Goal: Task Accomplishment & Management: Manage account settings

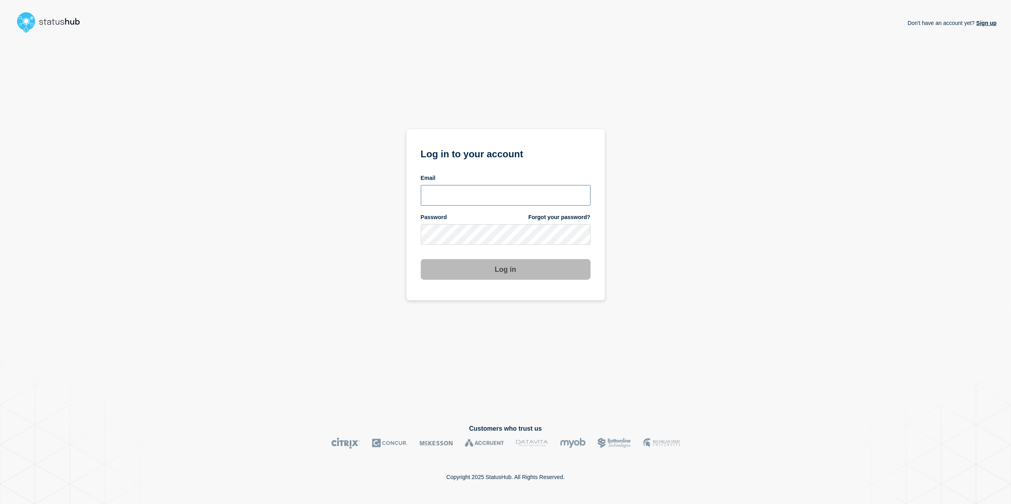
type input "toni.wilson@candc-uk.com"
click at [497, 267] on button "Log in" at bounding box center [506, 269] width 170 height 21
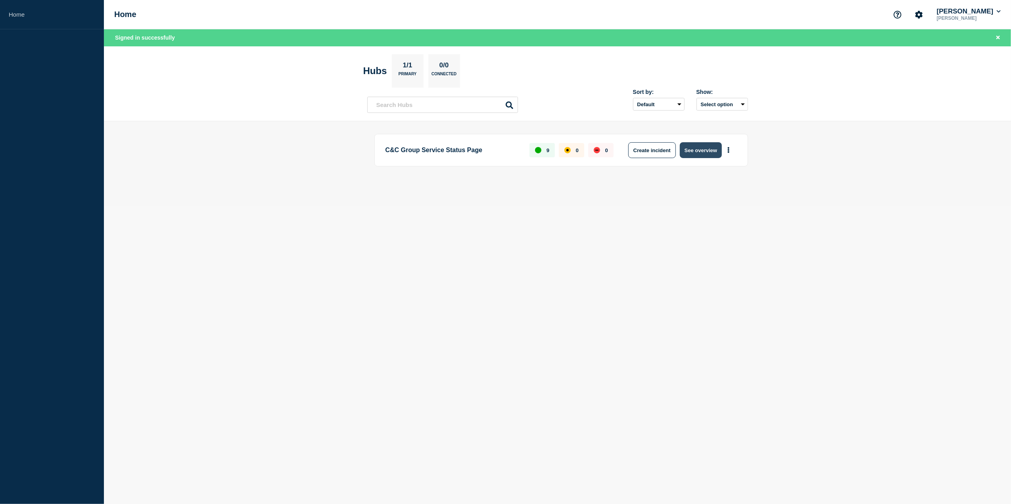
click at [698, 144] on button "See overview" at bounding box center [701, 150] width 42 height 16
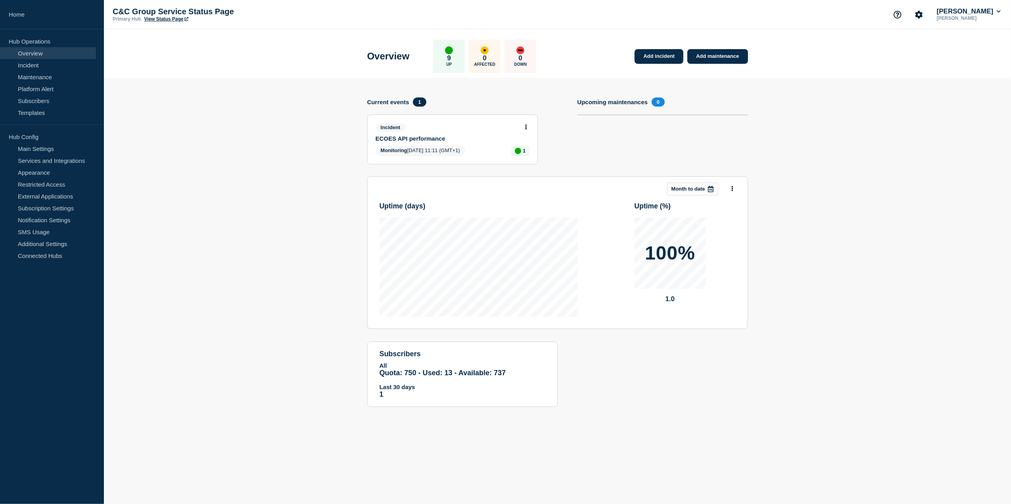
click at [526, 123] on div at bounding box center [526, 126] width 7 height 7
click at [525, 127] on icon at bounding box center [526, 127] width 2 height 5
click at [522, 155] on link "Update incident" at bounding box center [525, 156] width 38 height 6
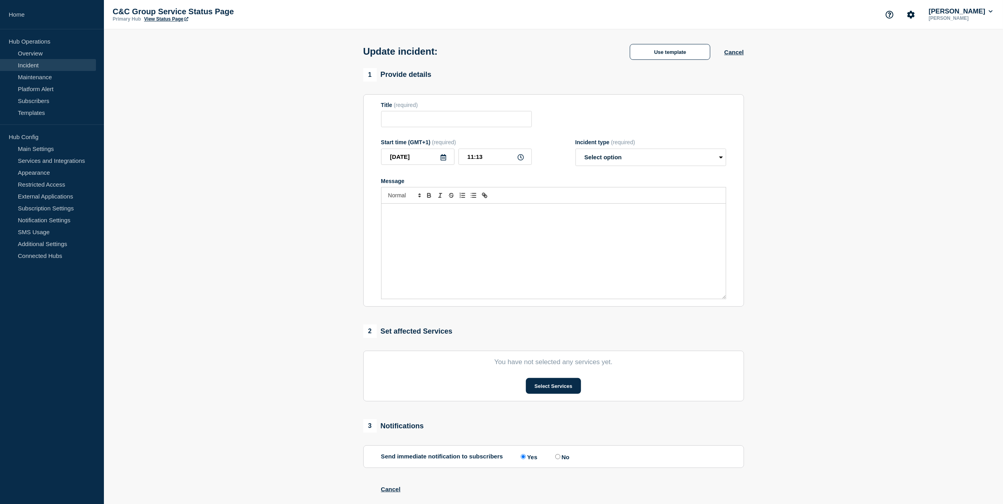
type input "ECOES API performance"
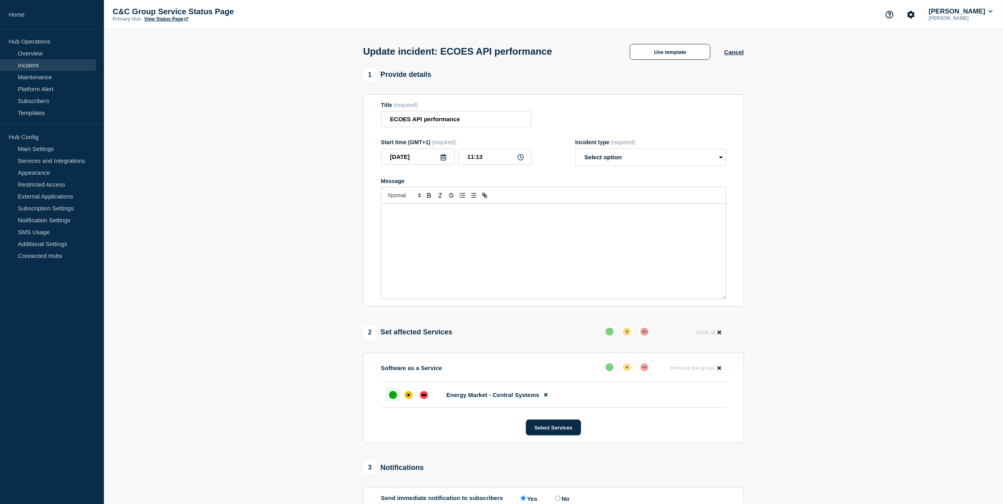
click at [477, 238] on div "Message" at bounding box center [554, 251] width 344 height 95
click at [641, 159] on select "Select option Investigating Identified Monitoring Resolved" at bounding box center [650, 157] width 151 height 17
select select "monitoring"
click at [575, 151] on select "Select option Investigating Identified Monitoring Resolved" at bounding box center [650, 157] width 151 height 17
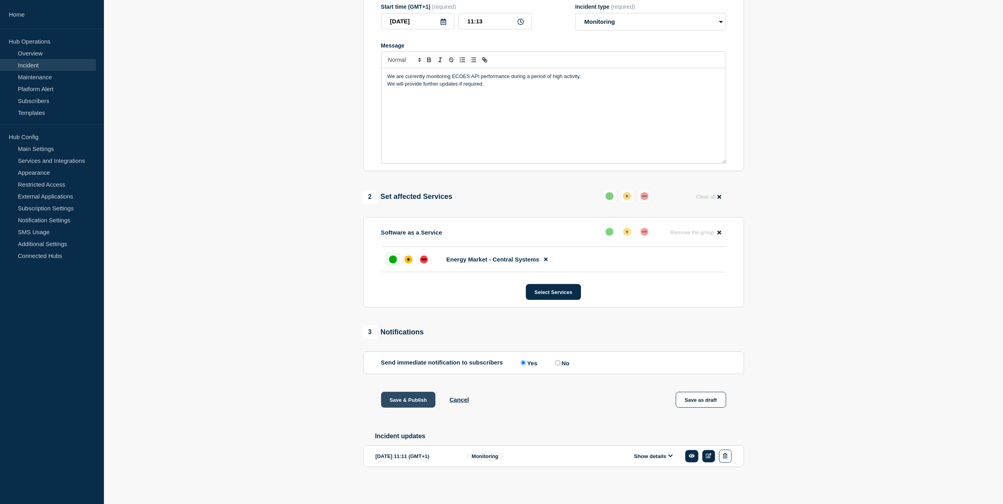
click at [392, 400] on button "Save & Publish" at bounding box center [408, 400] width 55 height 16
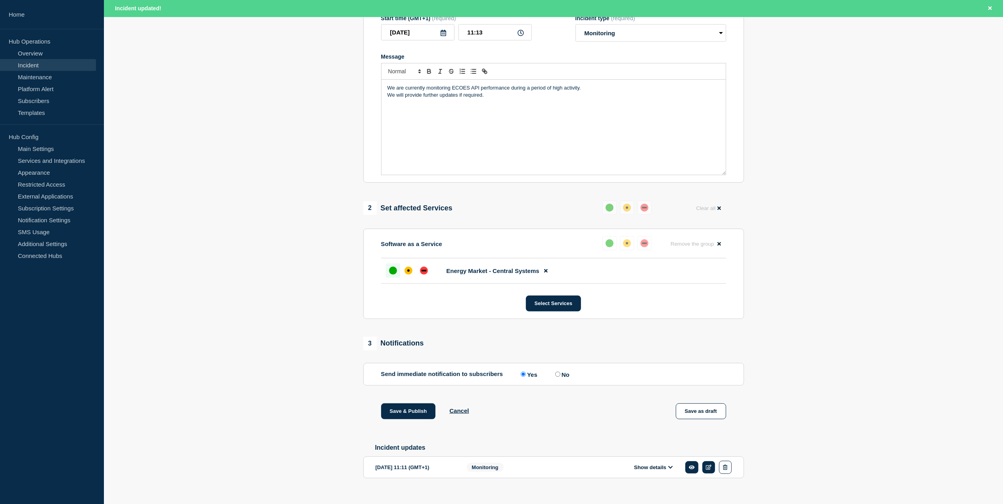
scroll to position [157, 0]
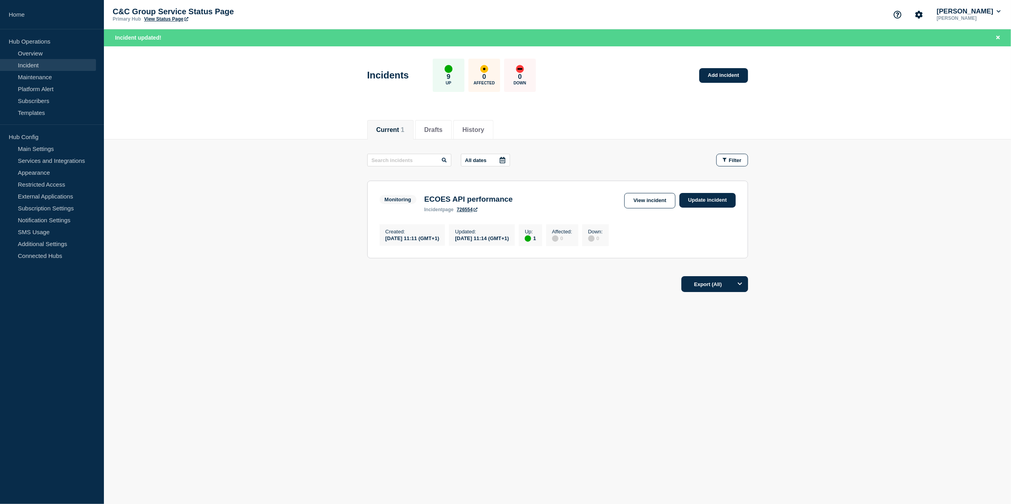
click at [400, 131] on button "Current 1" at bounding box center [390, 130] width 28 height 7
